Goal: Task Accomplishment & Management: Manage account settings

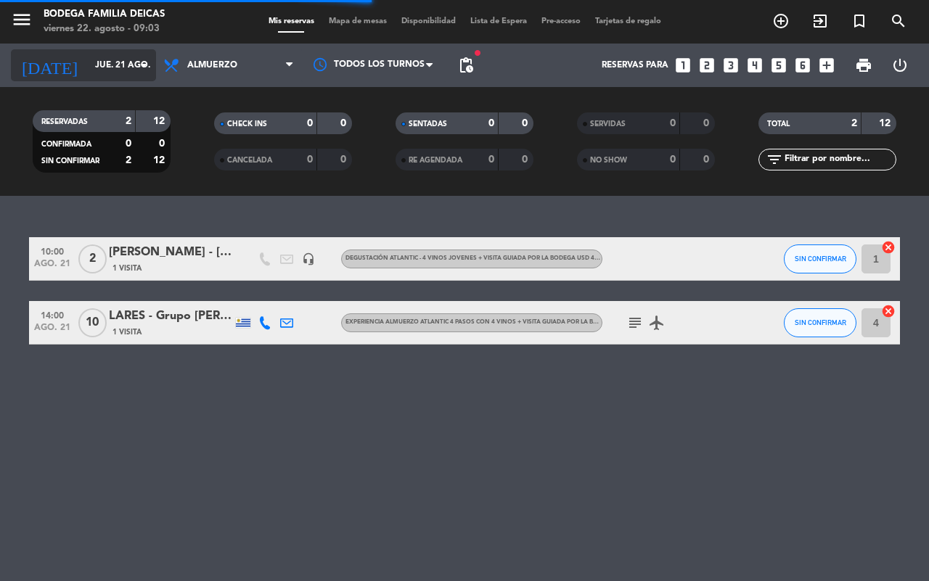
click at [111, 69] on input "jue. 21 ago." at bounding box center [145, 65] width 115 height 25
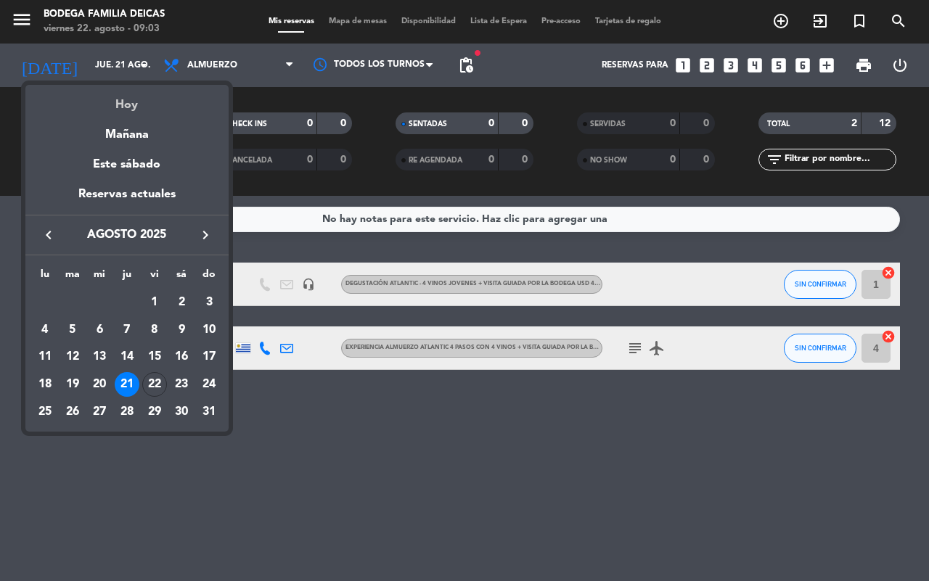
click at [154, 106] on div "Hoy" at bounding box center [126, 100] width 203 height 30
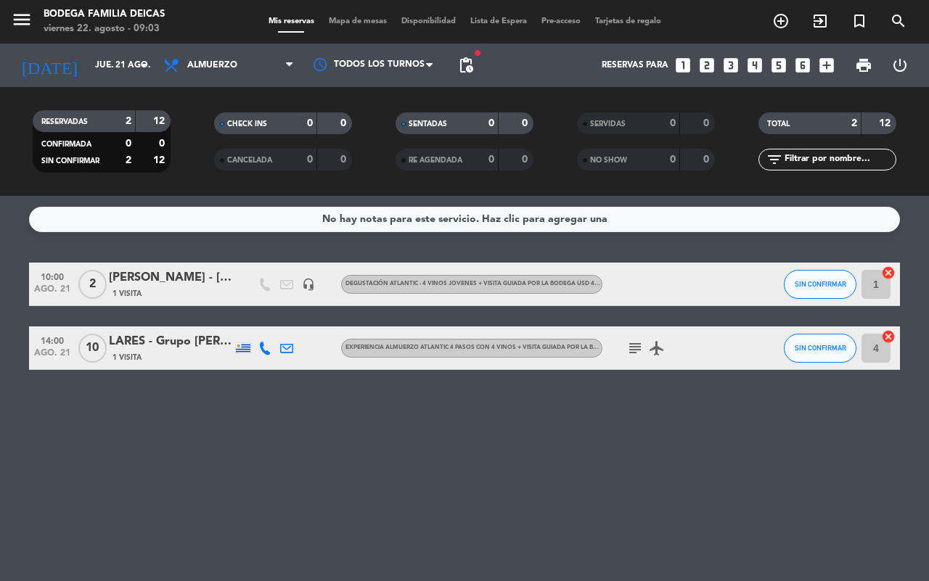
type input "vie. 22 ago."
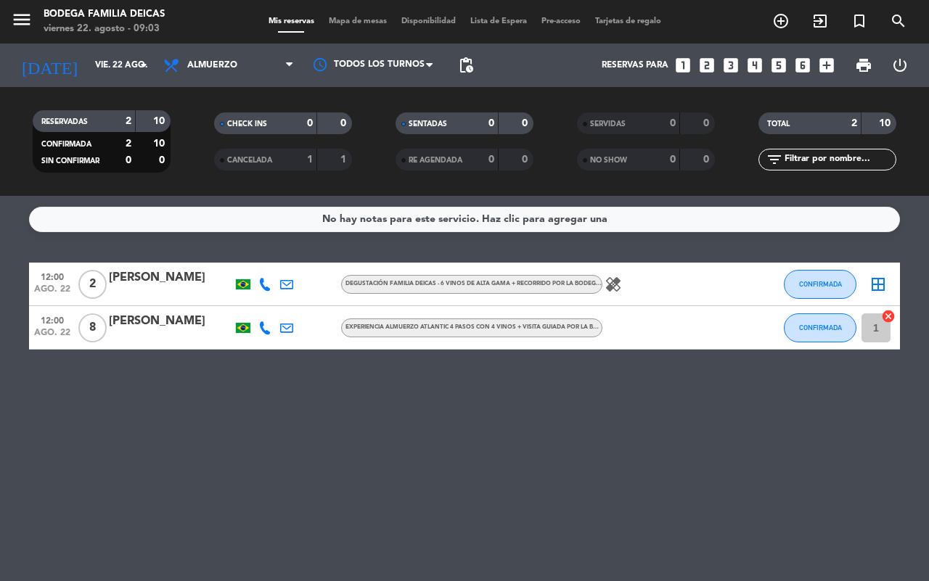
click at [612, 284] on icon "healing" at bounding box center [613, 284] width 17 height 17
click at [669, 436] on div "No hay notas para este servicio. Haz clic para agregar una 12:00 [DATE] 2 [PERS…" at bounding box center [464, 388] width 929 height 385
click at [621, 281] on icon "healing" at bounding box center [613, 284] width 17 height 17
click at [630, 380] on div "No hay notas para este servicio. Haz clic para agregar una 12:00 [DATE] 2 [PERS…" at bounding box center [464, 388] width 929 height 385
click at [610, 280] on icon "healing" at bounding box center [613, 284] width 17 height 17
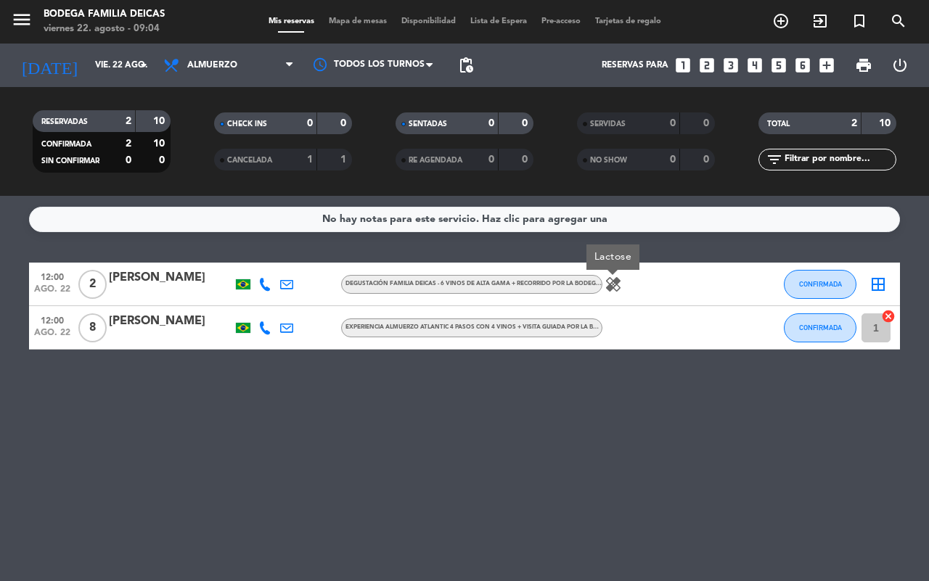
click at [604, 374] on div "No hay notas para este servicio. Haz clic para agregar una 12:00 [DATE] 2 [PERS…" at bounding box center [464, 388] width 929 height 385
click at [613, 287] on icon "healing" at bounding box center [613, 284] width 17 height 17
click at [636, 388] on div "No hay notas para este servicio. Haz clic para agregar una 12:00 [DATE] 2 [PERS…" at bounding box center [464, 388] width 929 height 385
drag, startPoint x: 307, startPoint y: 396, endPoint x: 389, endPoint y: 455, distance: 100.9
click at [389, 455] on div "No hay notas para este servicio. Haz clic para agregar una 12:00 [DATE] 2 [PERS…" at bounding box center [464, 388] width 929 height 385
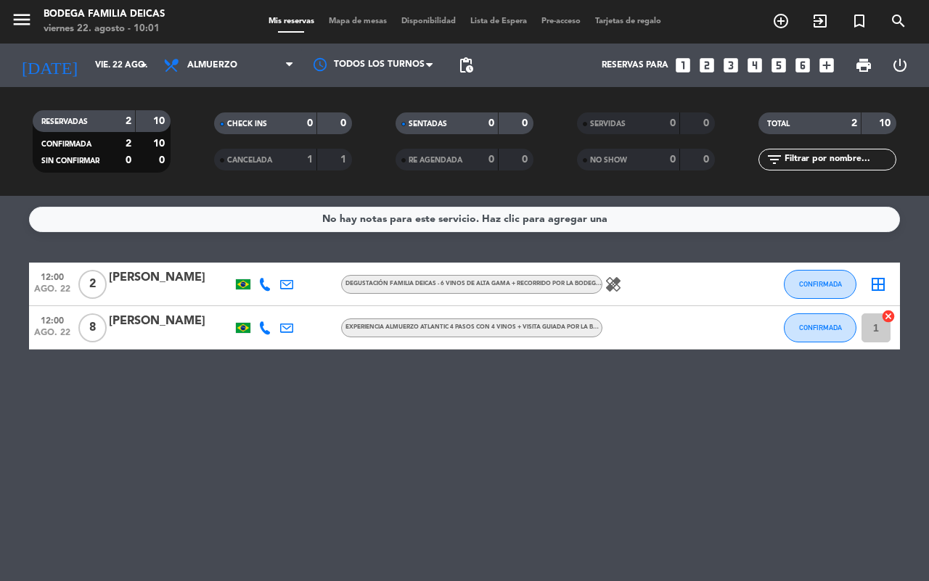
click at [610, 285] on icon "healing" at bounding box center [613, 284] width 17 height 17
click at [626, 361] on div "No hay notas para este servicio. Haz clic para agregar una 12:00 [DATE] 2 [PERS…" at bounding box center [464, 388] width 929 height 385
click at [607, 289] on icon "healing" at bounding box center [613, 284] width 17 height 17
click at [642, 408] on div "No hay notas para este servicio. Haz clic para agregar una 12:00 [DATE] 2 [PERS…" at bounding box center [464, 388] width 929 height 385
drag, startPoint x: 308, startPoint y: 385, endPoint x: 928, endPoint y: -79, distance: 773.9
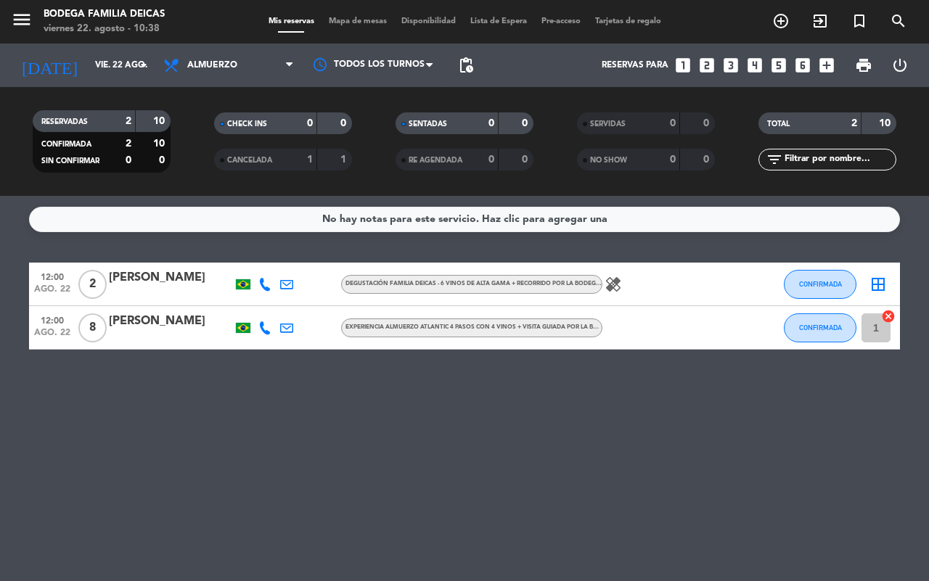
click at [928, 0] on html "close × Bodega Familia [PERSON_NAME] × chrome_reader_mode Listado de Reservas a…" at bounding box center [464, 290] width 929 height 581
click at [492, 421] on div "No hay notas para este servicio. Haz clic para agregar una 12:00 [DATE] 2 [PERS…" at bounding box center [464, 388] width 929 height 385
